Goal: Check status: Check status

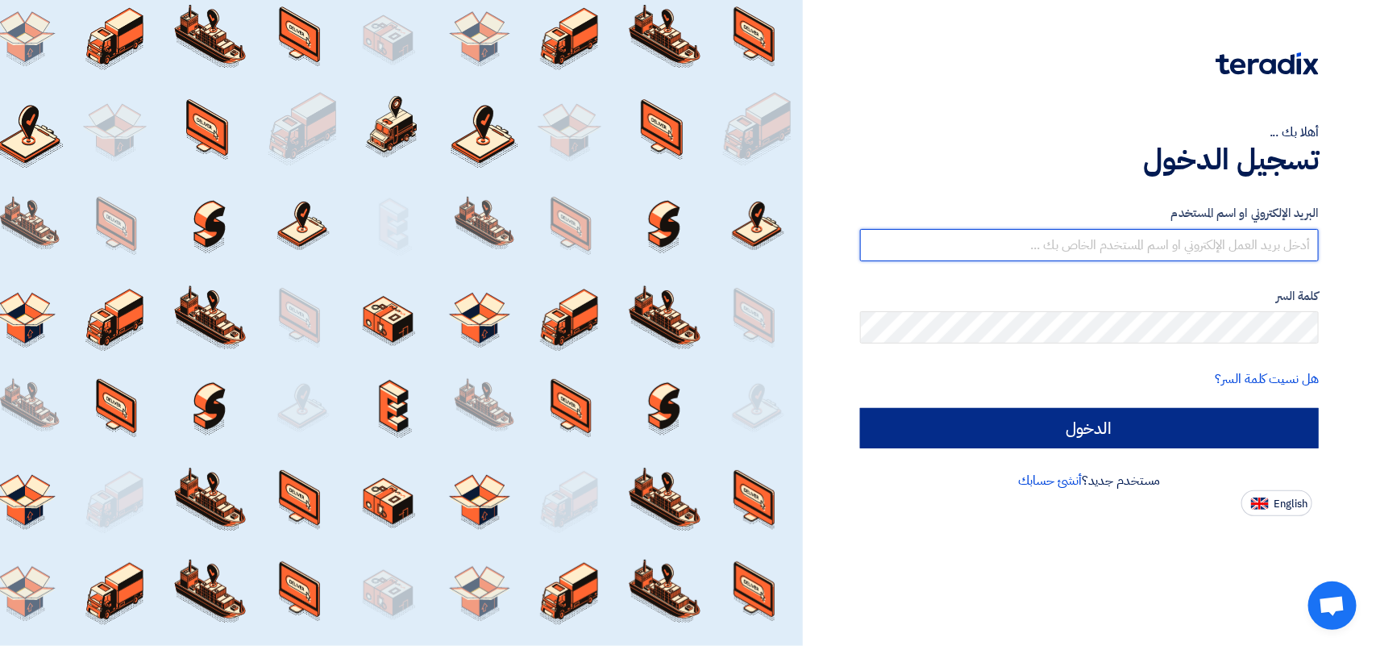
type input "[PERSON_NAME][EMAIL_ADDRESS][DOMAIN_NAME]"
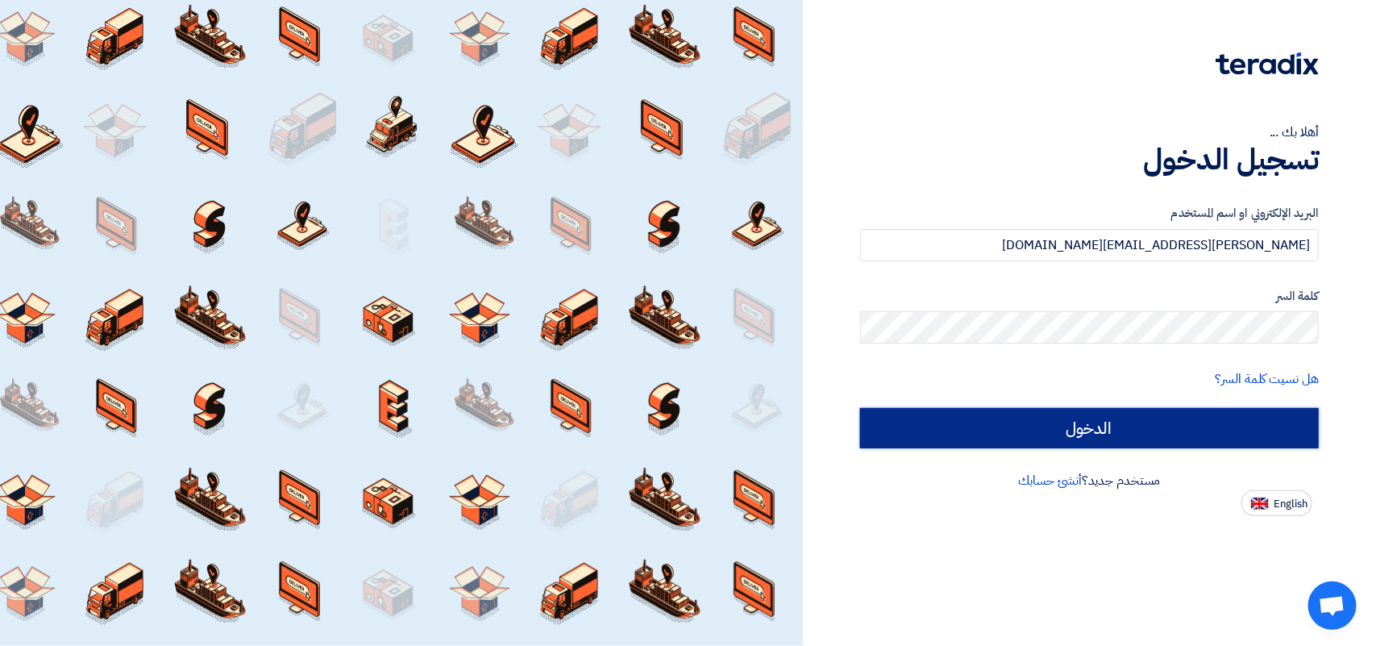
click at [968, 421] on input "الدخول" at bounding box center [1089, 428] width 459 height 40
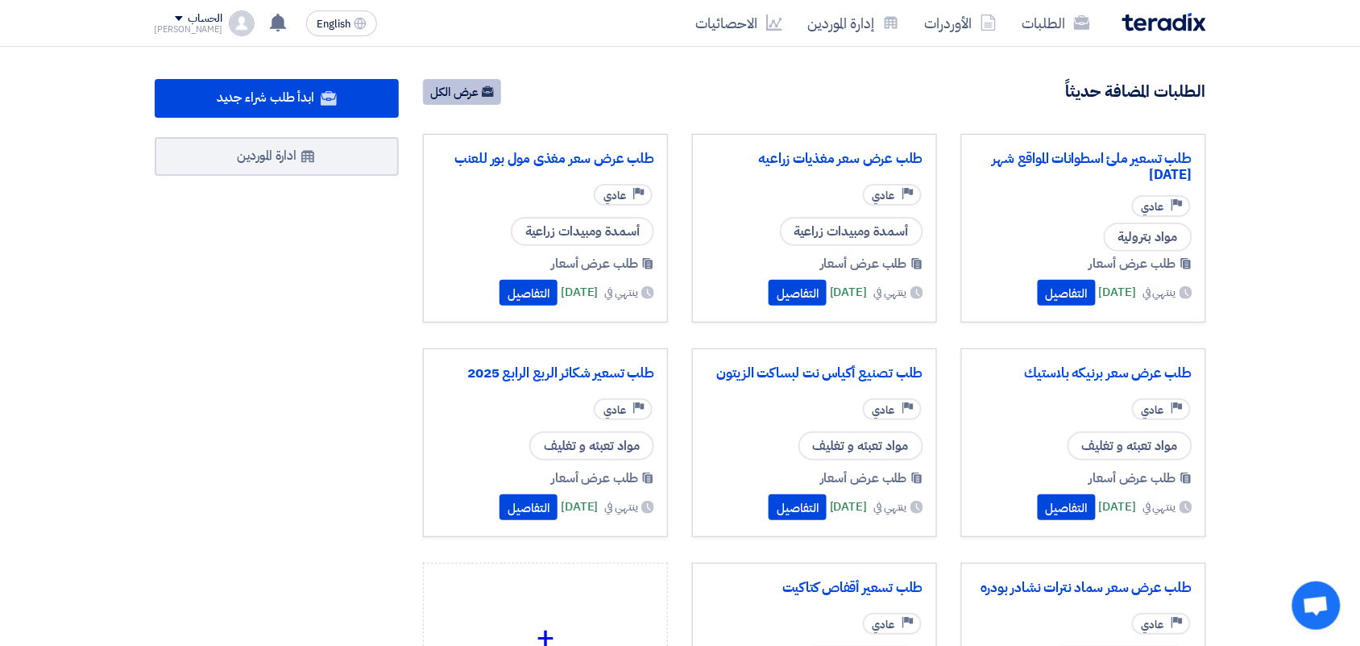
click at [471, 101] on link "عرض الكل" at bounding box center [462, 92] width 78 height 26
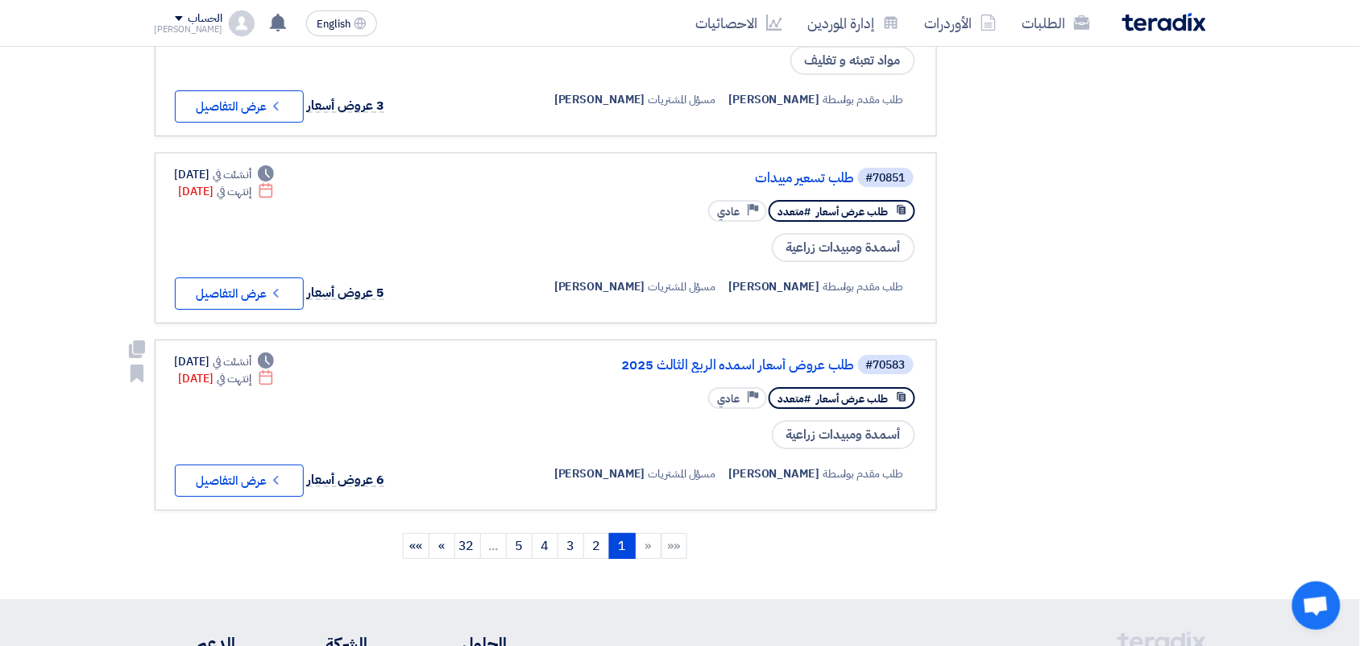
scroll to position [1612, 0]
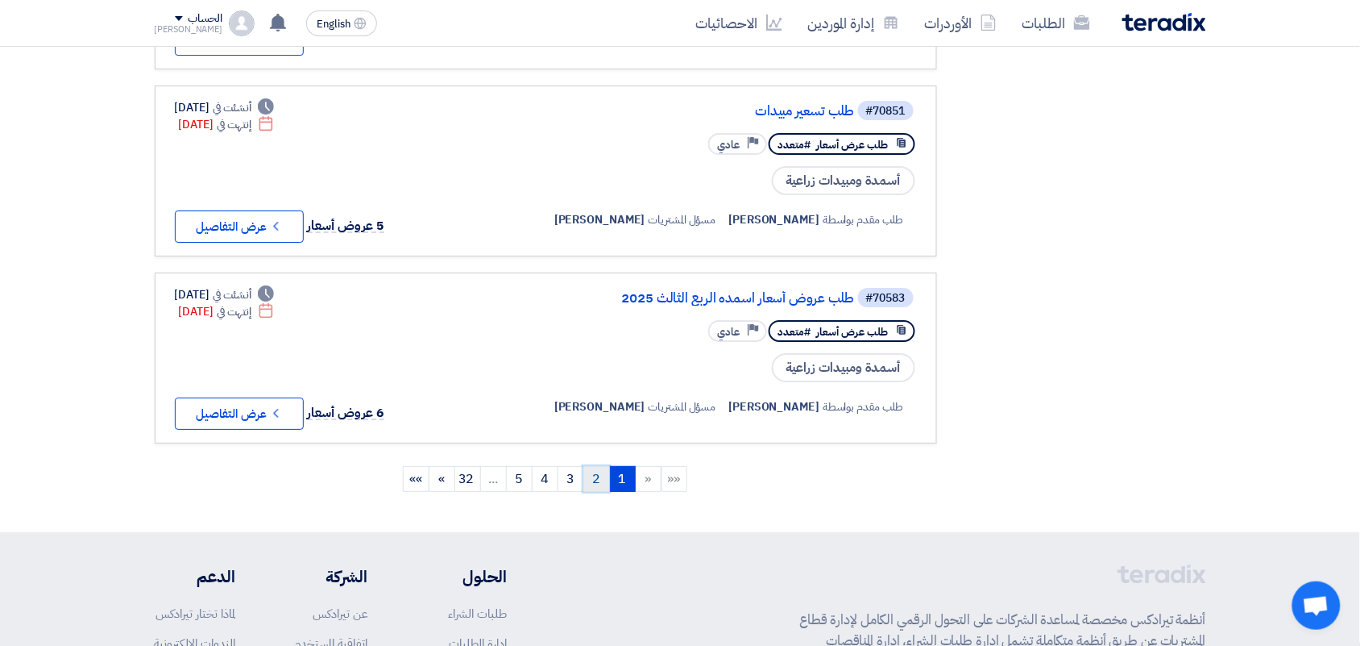
click at [604, 466] on link "2" at bounding box center [596, 479] width 27 height 26
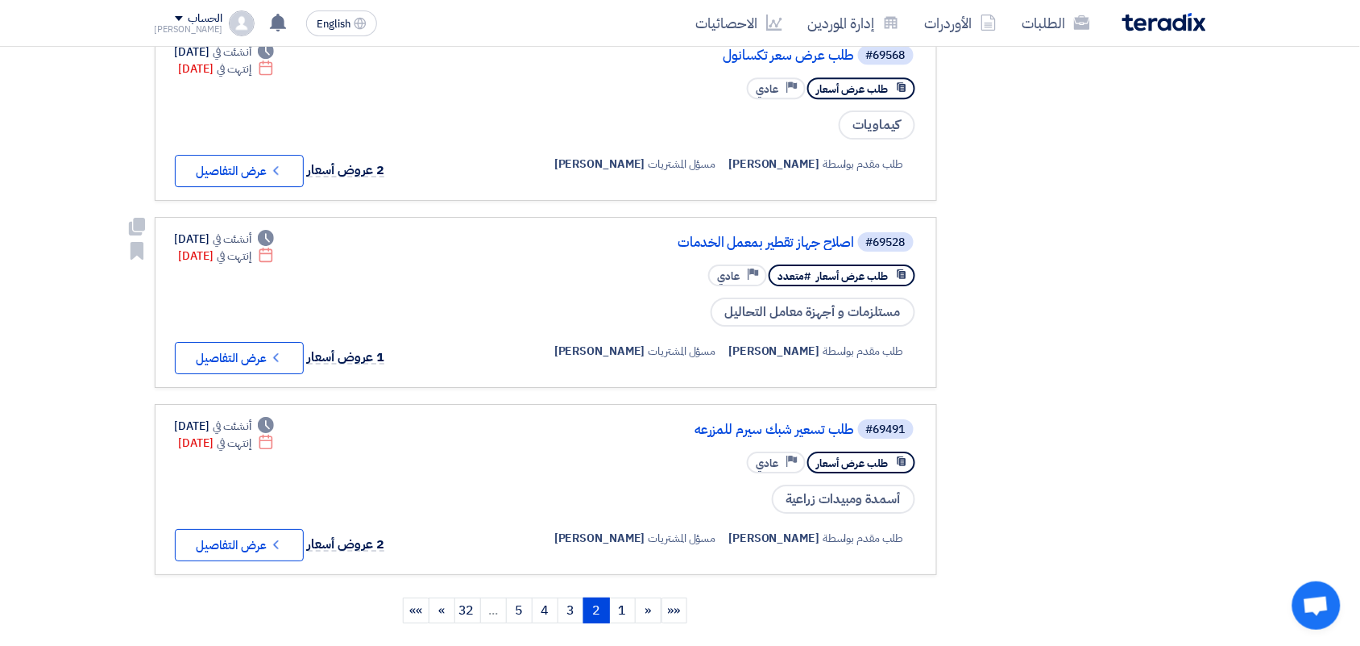
scroll to position [1511, 0]
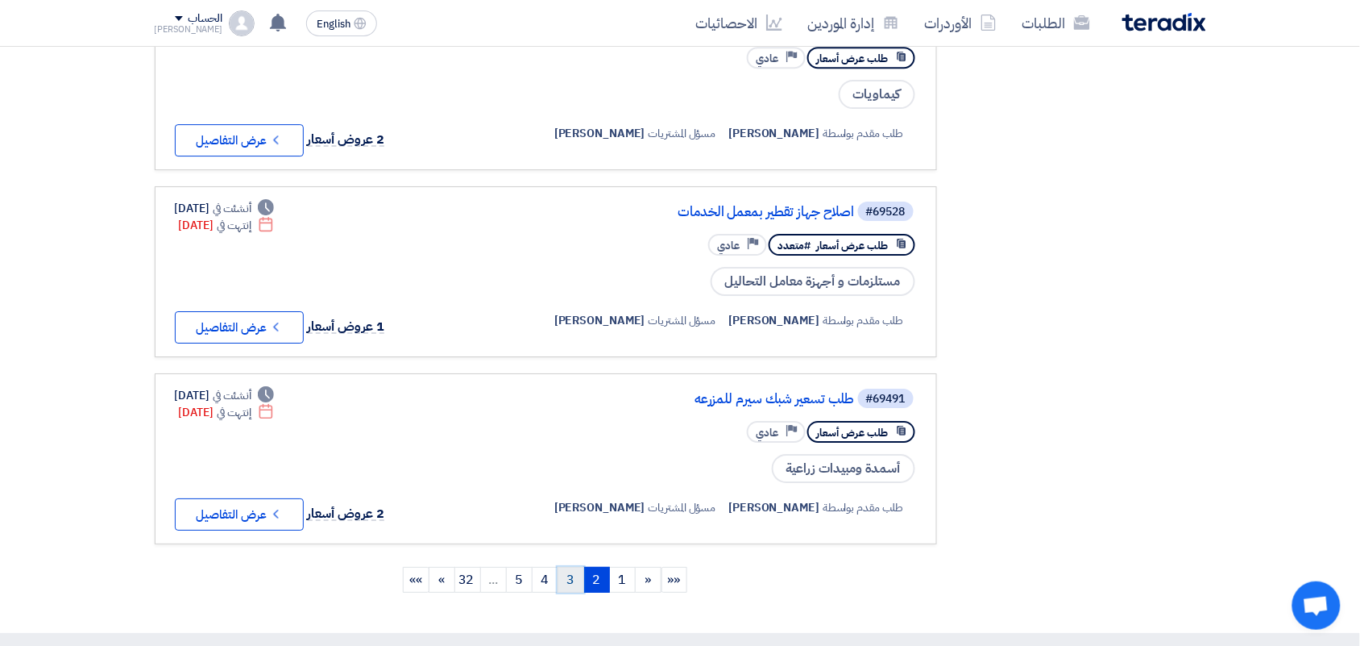
click at [578, 567] on link "3" at bounding box center [571, 580] width 27 height 26
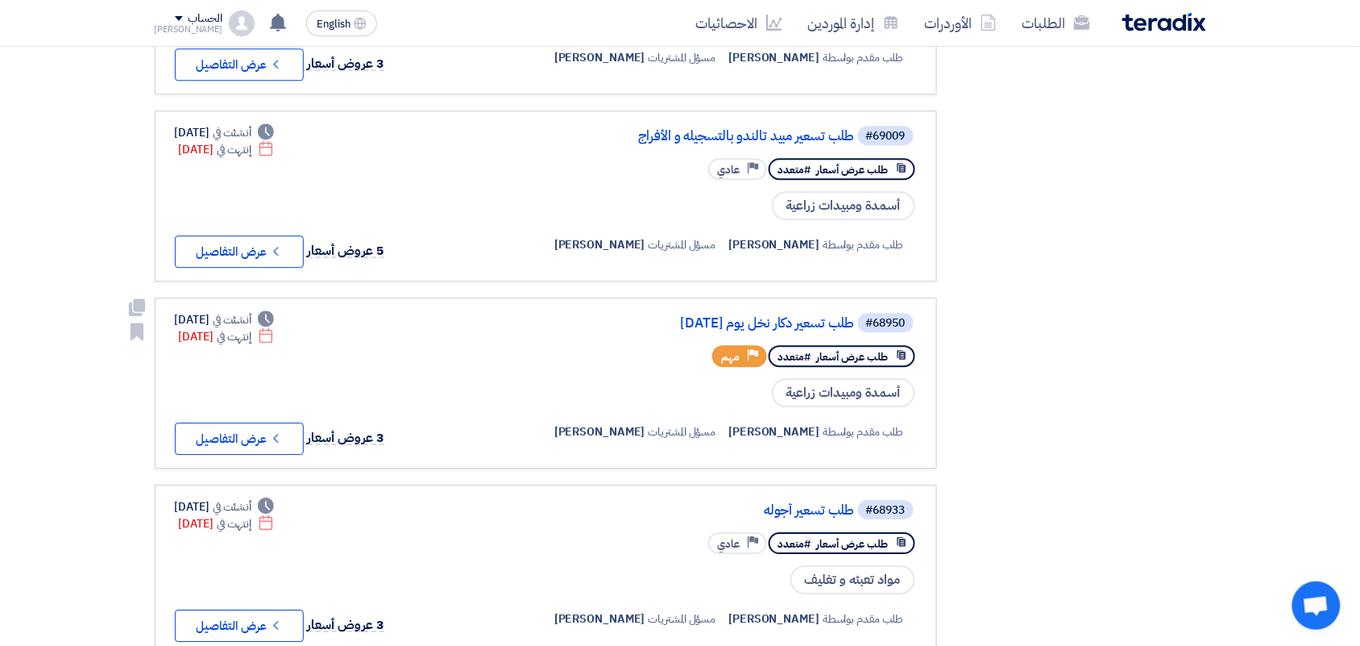
scroll to position [1310, 0]
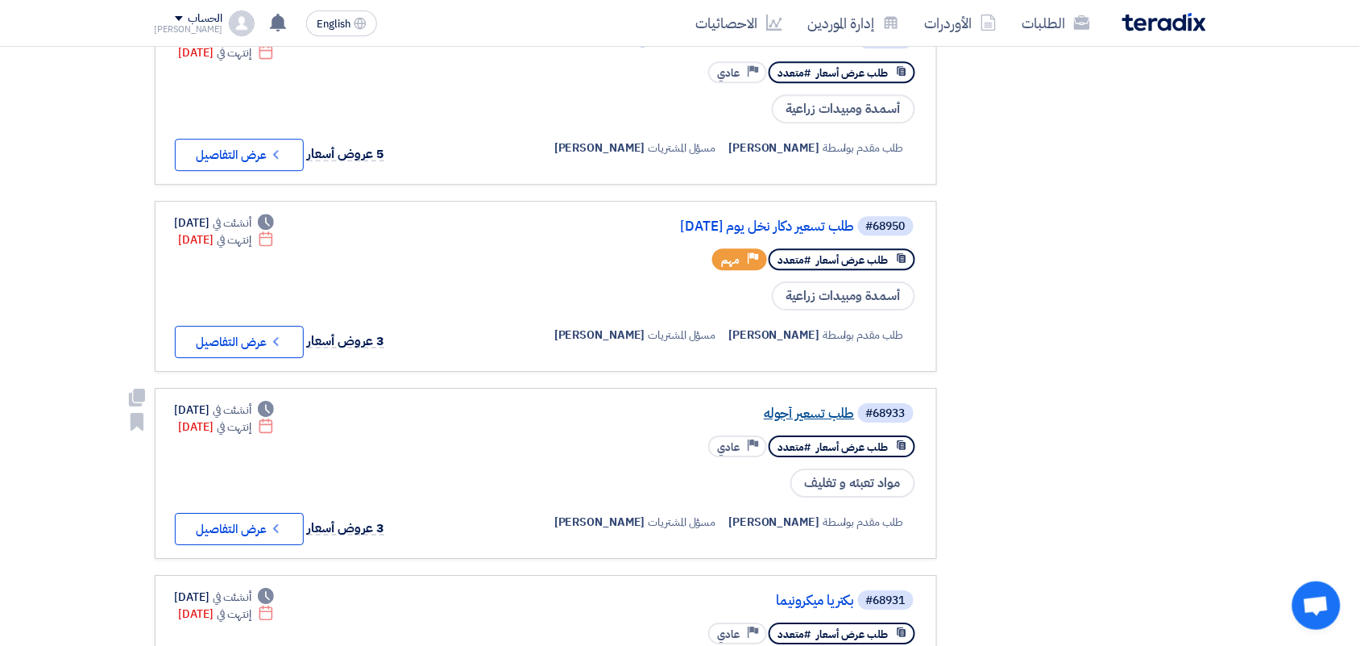
click at [807, 406] on link "طلب تسعير أجوله" at bounding box center [694, 413] width 322 height 15
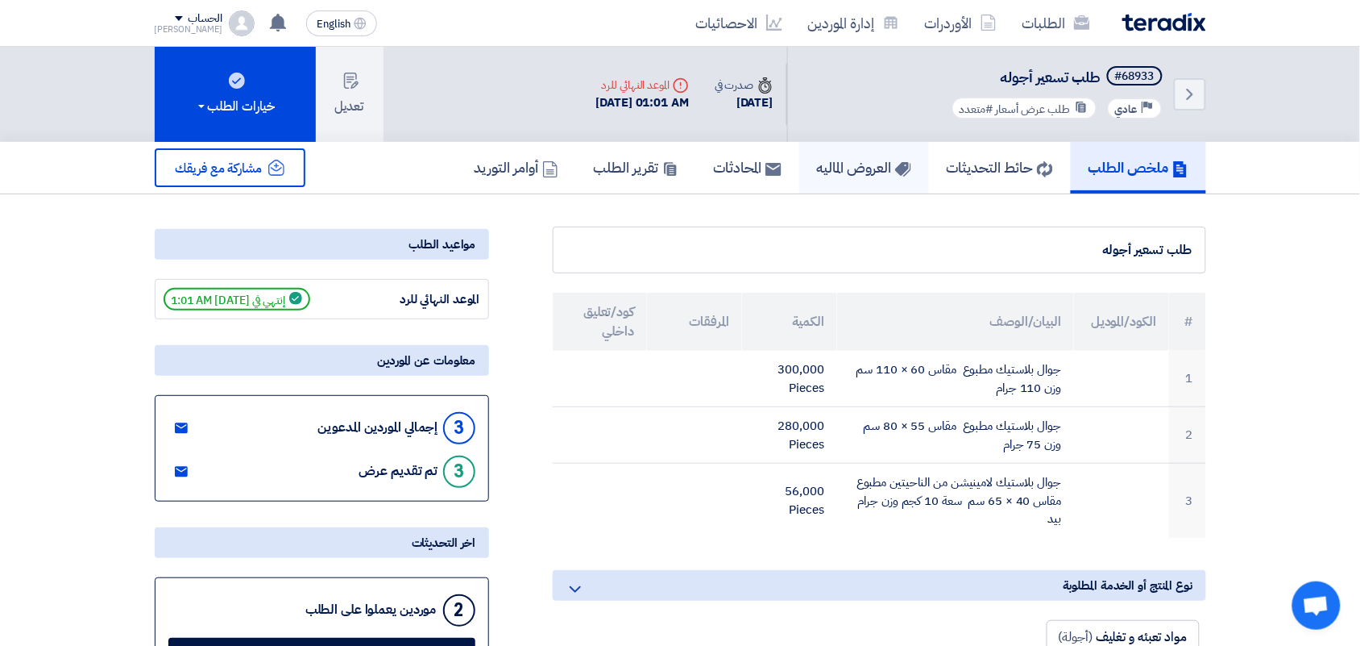
click at [830, 169] on h5 "العروض الماليه" at bounding box center [864, 167] width 94 height 19
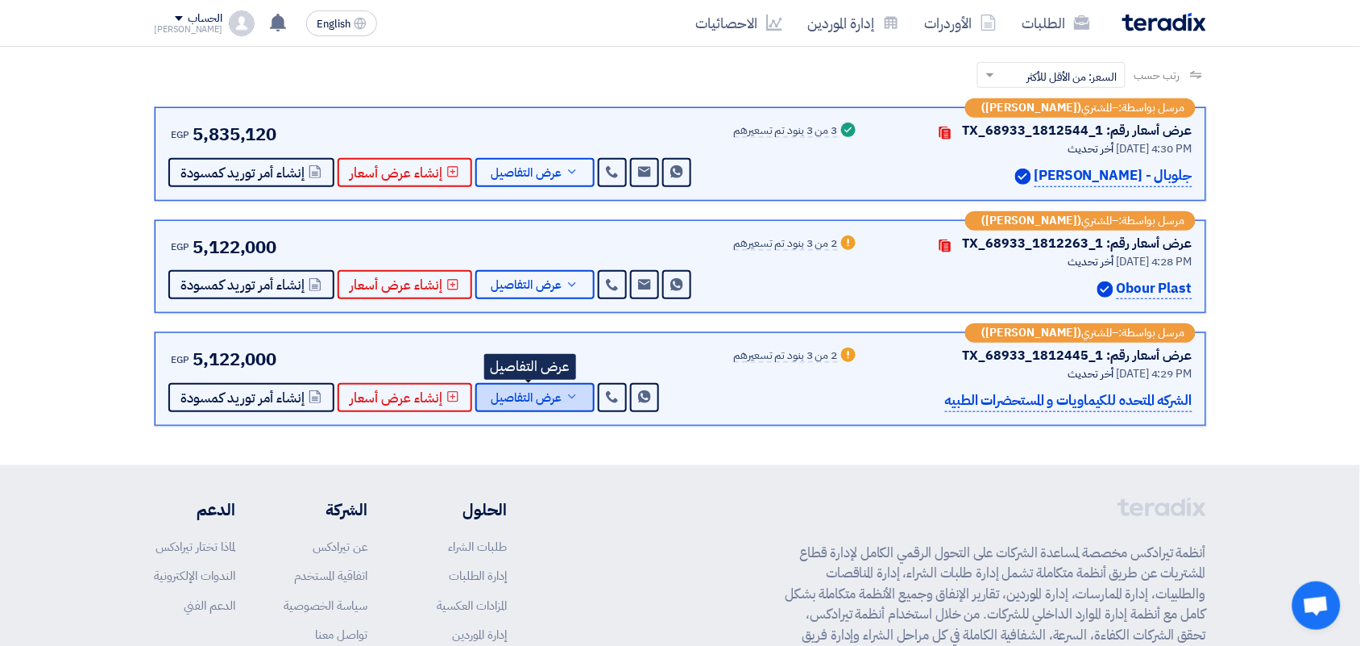
scroll to position [201, 0]
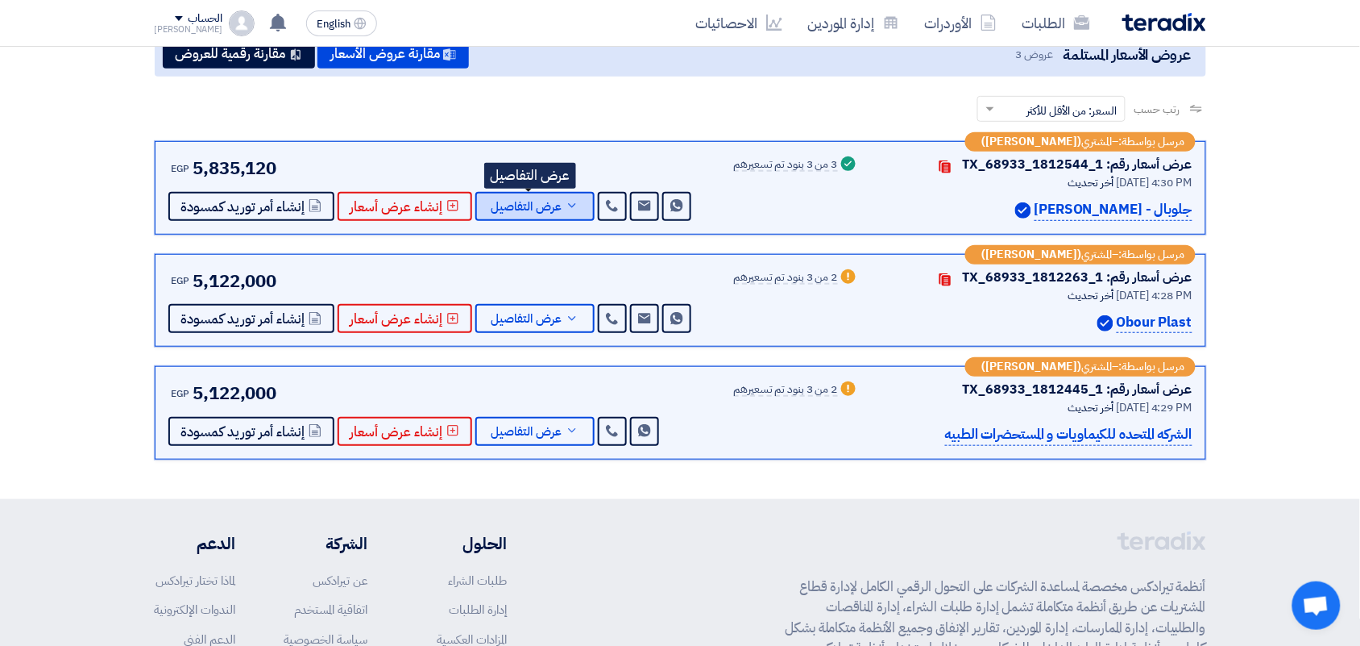
click at [538, 207] on span "عرض التفاصيل" at bounding box center [527, 207] width 71 height 12
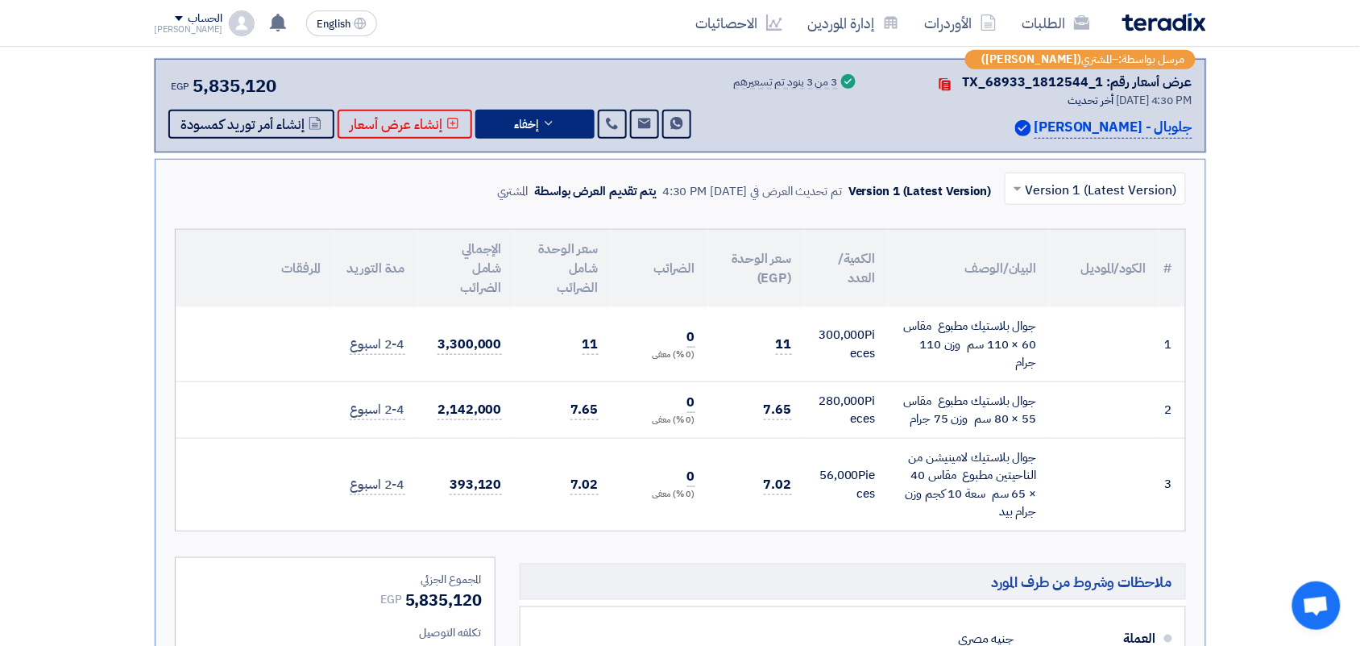
scroll to position [302, 0]
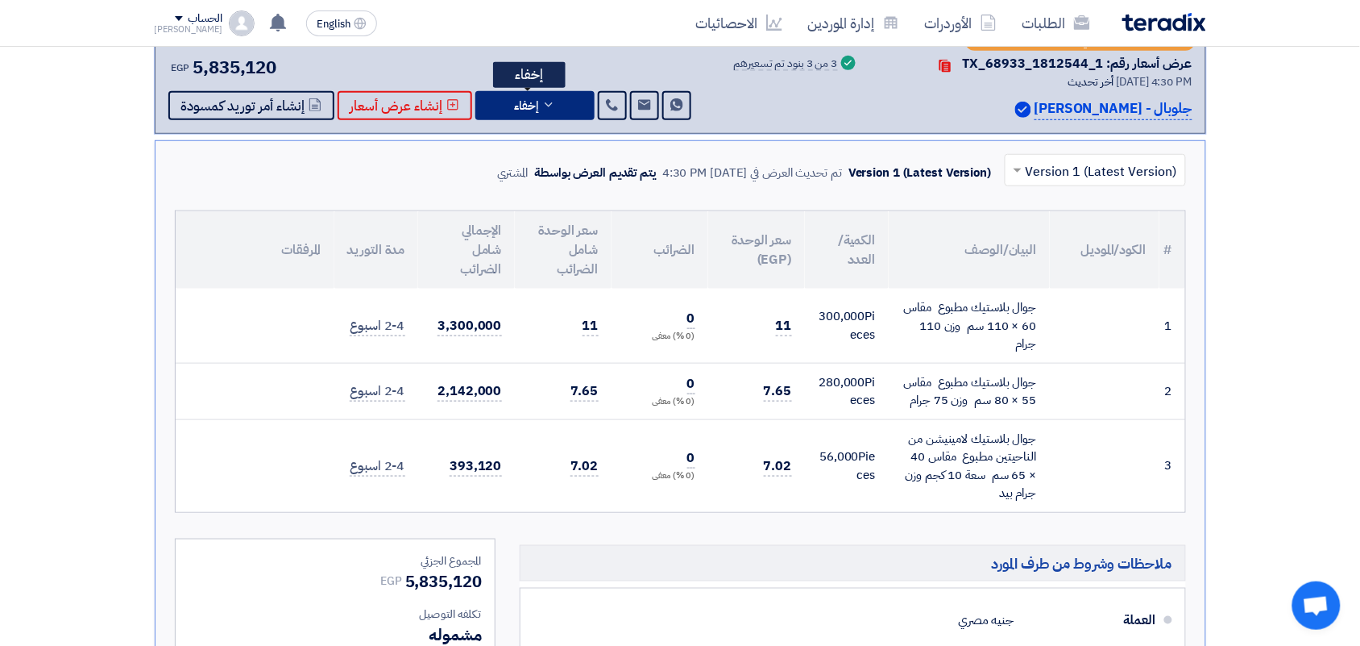
click at [533, 107] on span "إخفاء" at bounding box center [527, 106] width 24 height 12
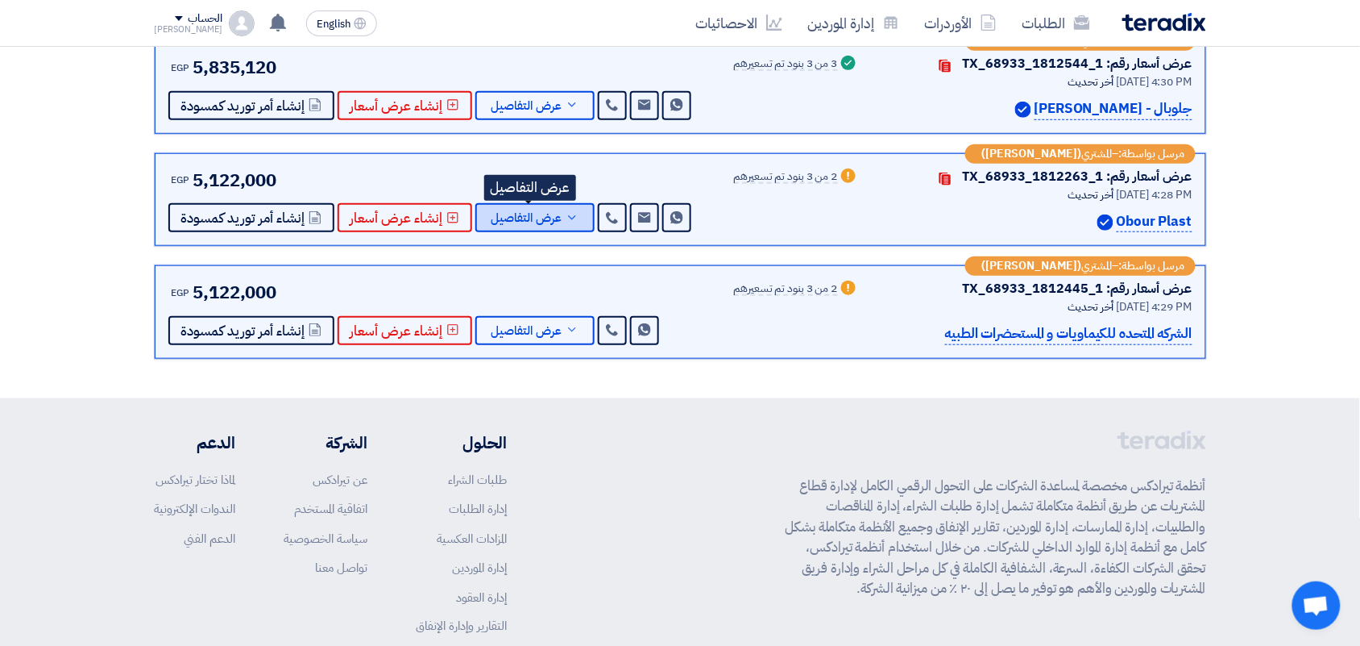
click at [554, 212] on span "عرض التفاصيل" at bounding box center [527, 218] width 71 height 12
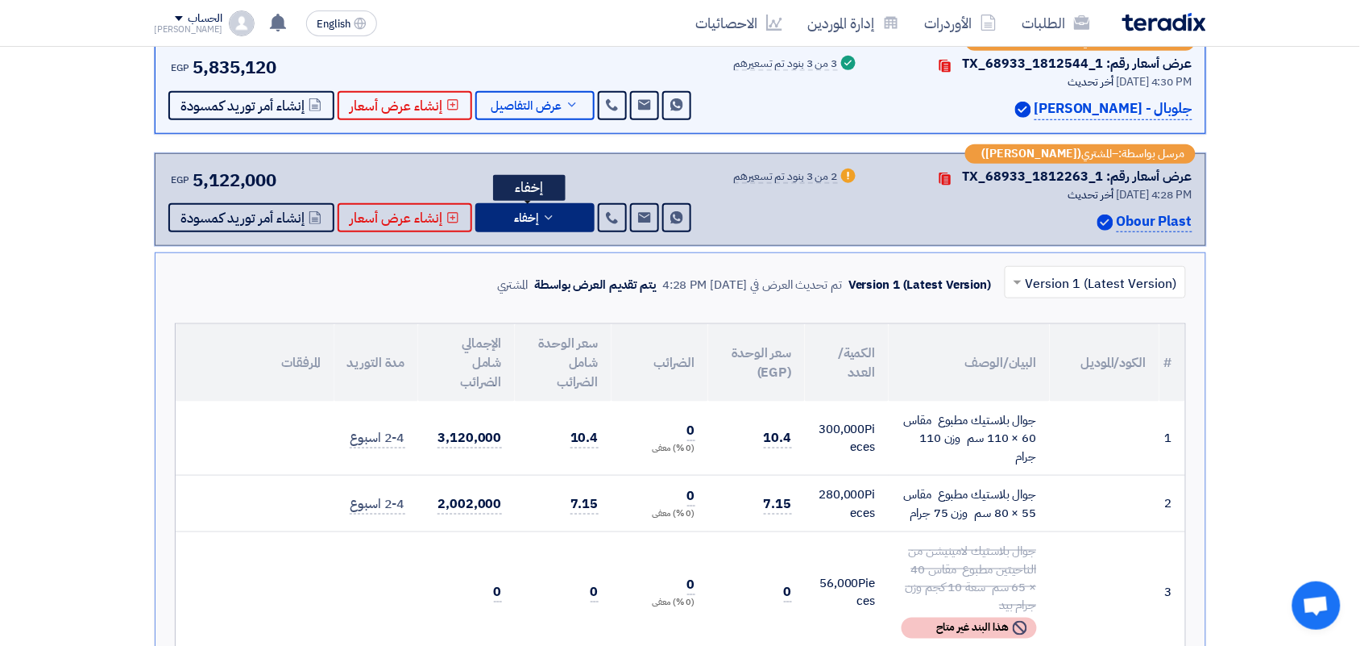
click at [553, 218] on button "إخفاء" at bounding box center [534, 217] width 119 height 29
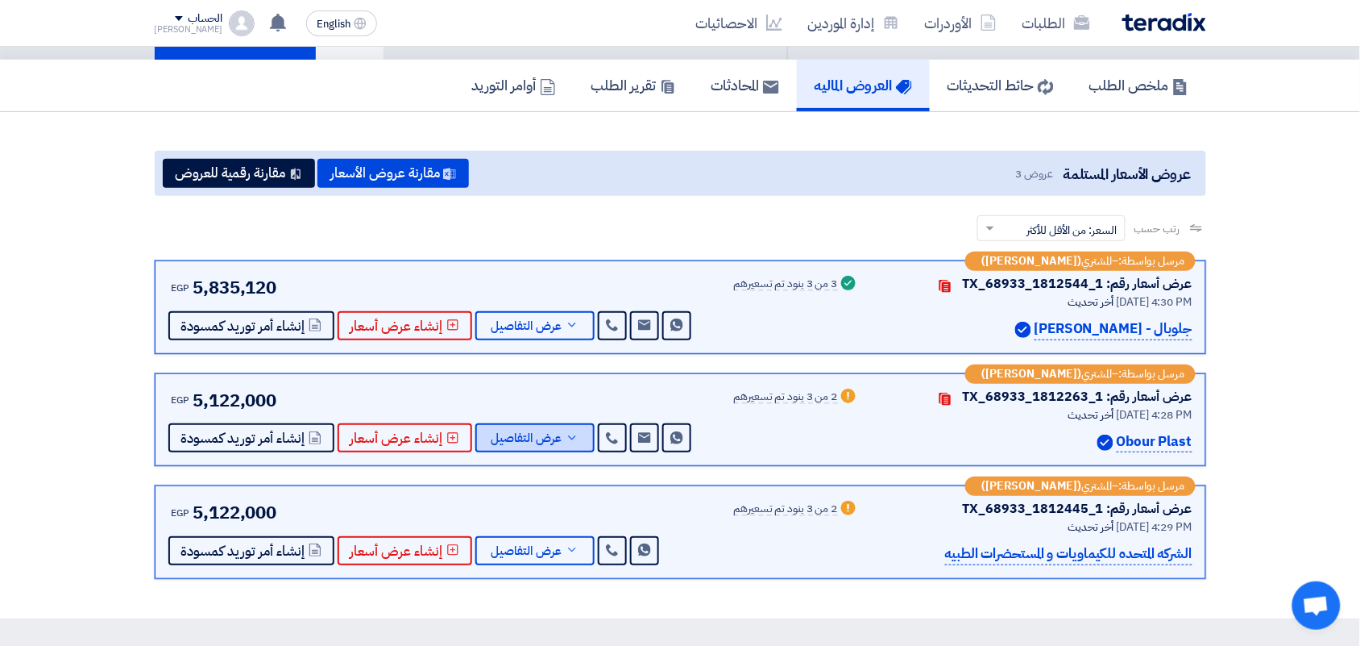
scroll to position [0, 0]
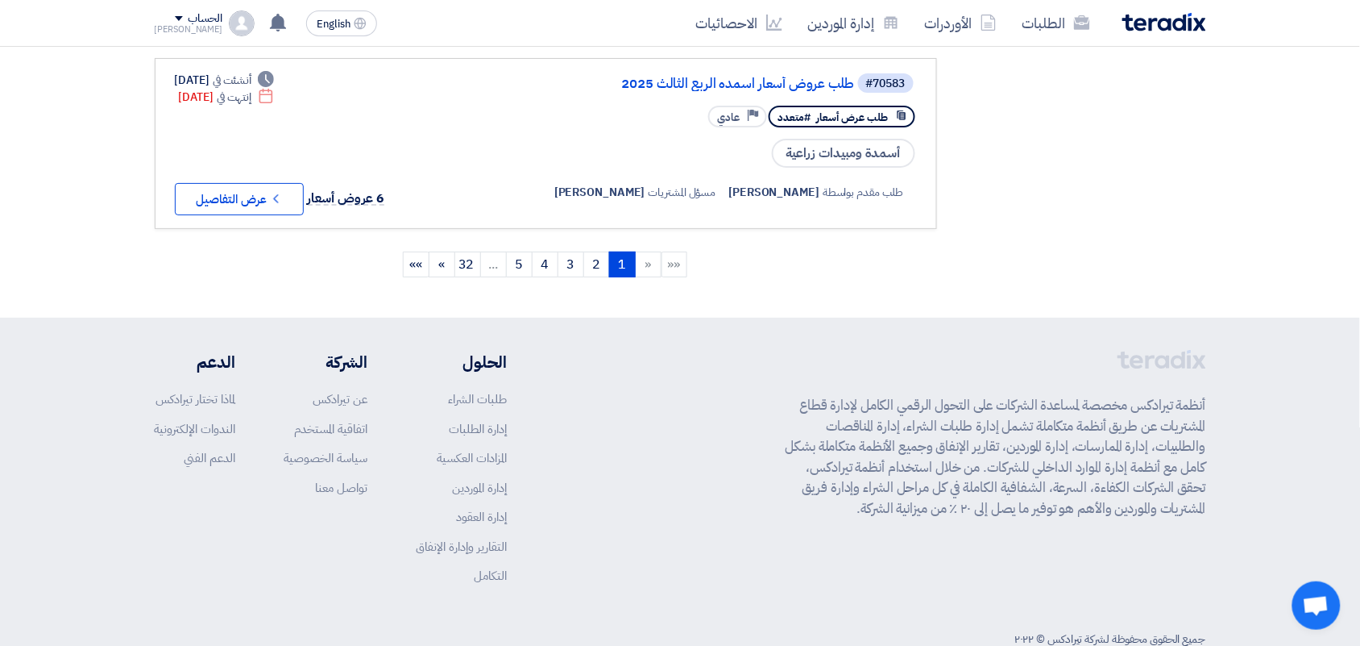
scroll to position [1828, 0]
click at [573, 250] on link "3" at bounding box center [571, 263] width 27 height 26
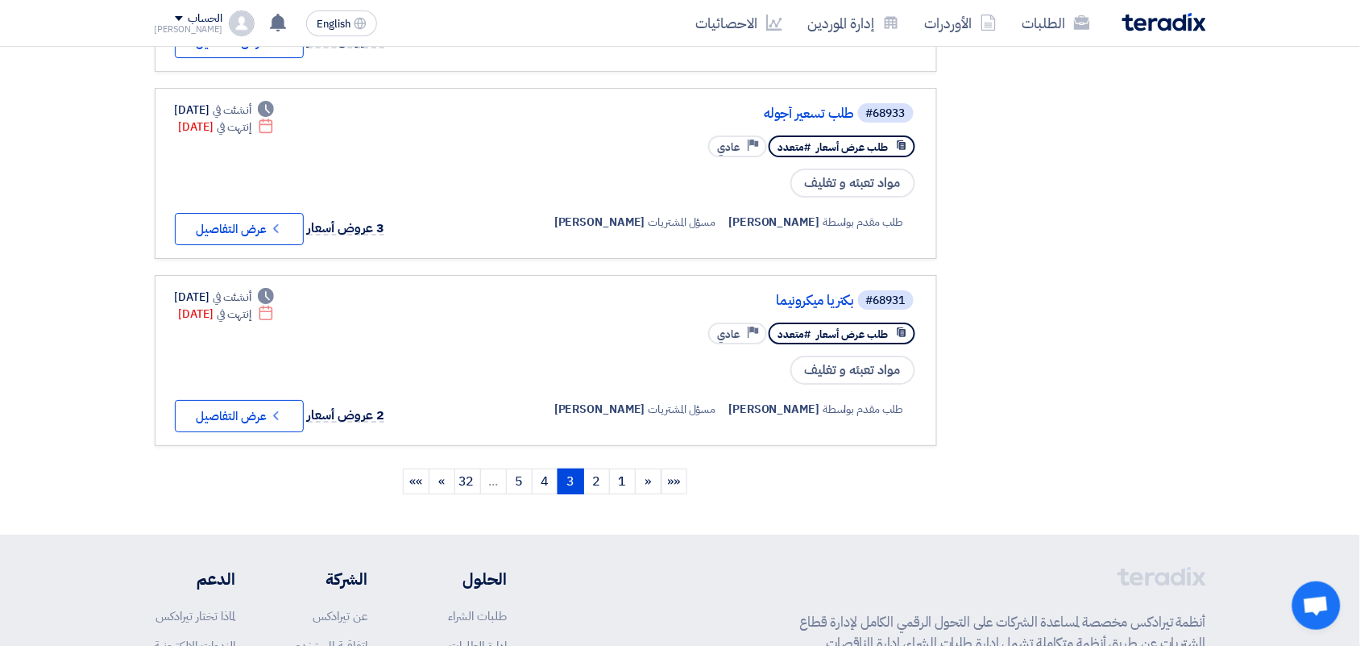
scroll to position [1612, 0]
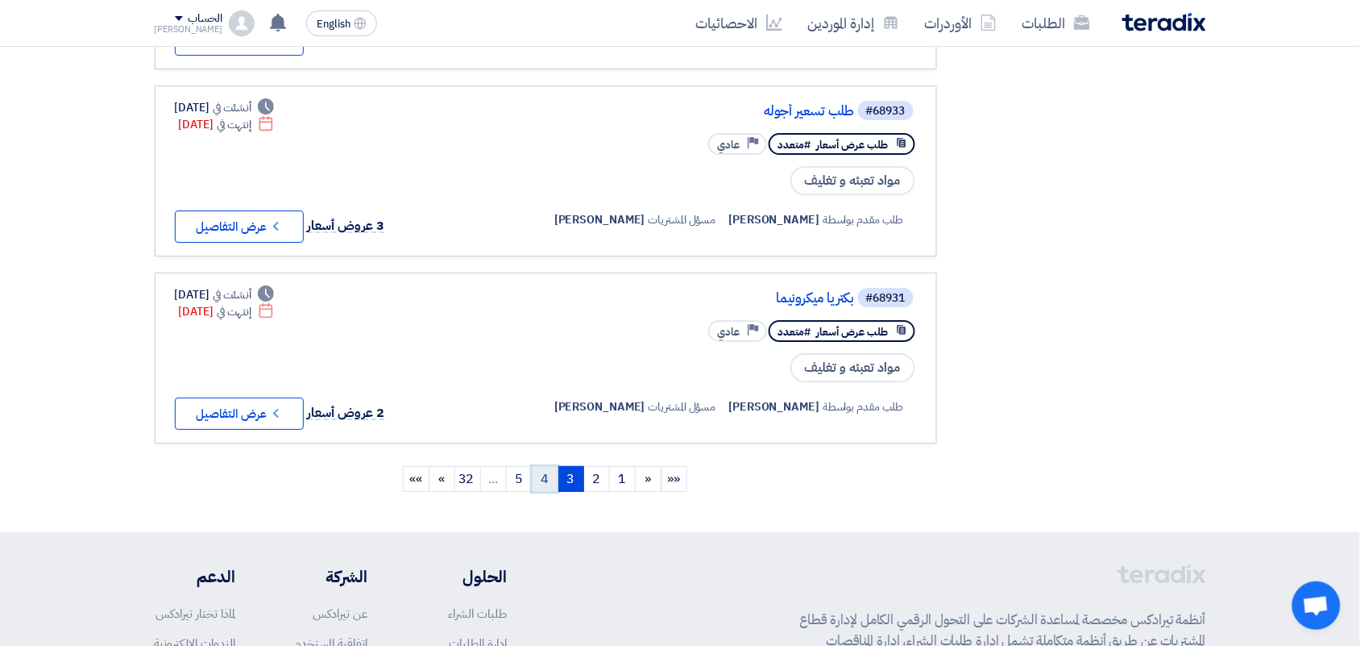
click at [550, 466] on link "4" at bounding box center [545, 479] width 27 height 26
click at [584, 466] on link "3" at bounding box center [584, 479] width 27 height 26
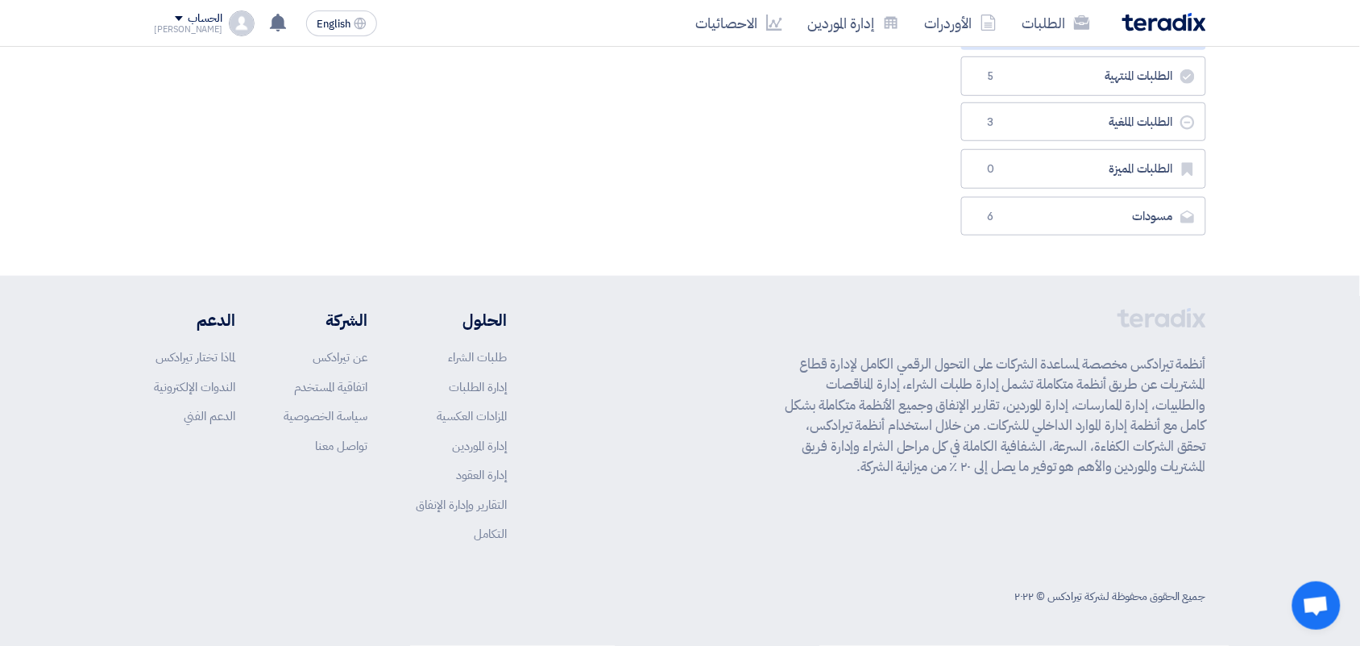
scroll to position [0, 0]
